Goal: Task Accomplishment & Management: Use online tool/utility

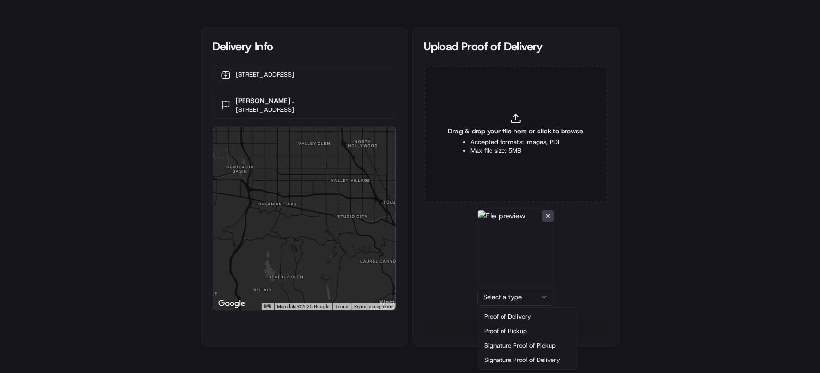
click at [524, 297] on html "Delivery Info [STREET_ADDRESS] Erewhon Calabasas . [STREET_ADDRESS] ← Move left…" at bounding box center [410, 186] width 820 height 373
click at [517, 326] on button "Upload 1 file" at bounding box center [515, 327] width 183 height 13
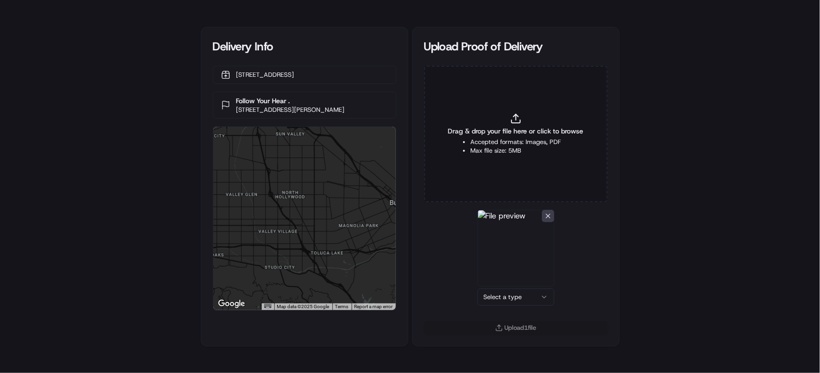
click at [500, 297] on html "Delivery Info 11 W Dayton St, Pasadena, CA 91105, US Follow Your Hear . 21835 S…" at bounding box center [410, 186] width 820 height 373
click at [508, 323] on button "Upload 1 file" at bounding box center [515, 327] width 183 height 13
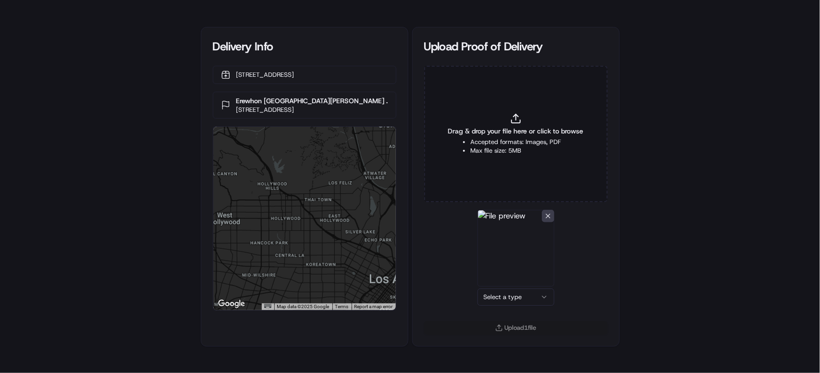
click at [510, 296] on html "Delivery Info 11 W Dayton St, Pasadena, CA 91105, US Erewhon Santa Monica . 280…" at bounding box center [410, 186] width 820 height 373
click at [514, 319] on div "Drag & drop your file here or click to browse Accepted formats: Images, PDF Max…" at bounding box center [515, 193] width 206 height 255
click at [515, 325] on button "Upload 1 file" at bounding box center [515, 327] width 183 height 13
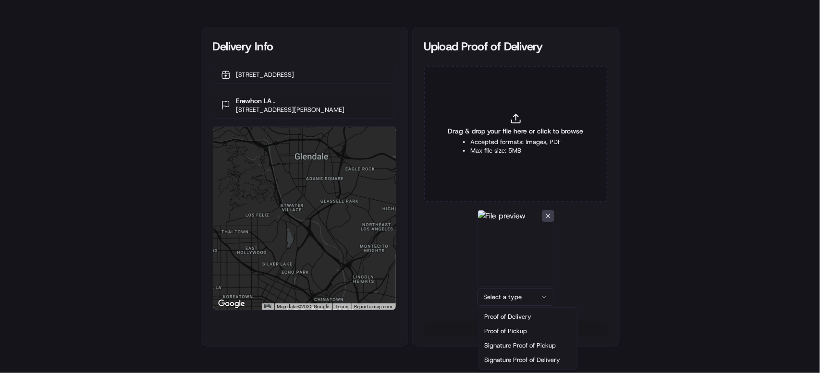
click at [515, 290] on html "Delivery Info [STREET_ADDRESS] Erewhon LA . [STREET_ADDRESS][PERSON_NAME] ← Mov…" at bounding box center [410, 186] width 820 height 373
click at [518, 325] on button "Upload 1 file" at bounding box center [515, 327] width 183 height 13
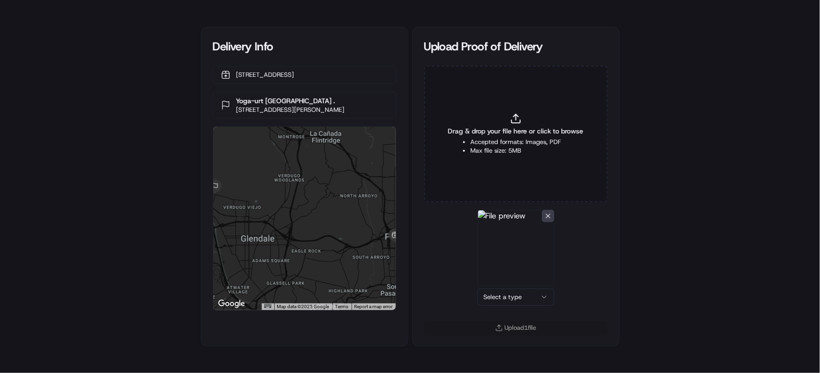
click at [517, 294] on html "Delivery Info 11 W Dayton St, Pasadena, CA 91105, US Yoga-urt Glendale . 1407 W…" at bounding box center [410, 186] width 820 height 373
click at [529, 321] on button "Upload 1 file" at bounding box center [515, 327] width 183 height 13
